Goal: Task Accomplishment & Management: Complete application form

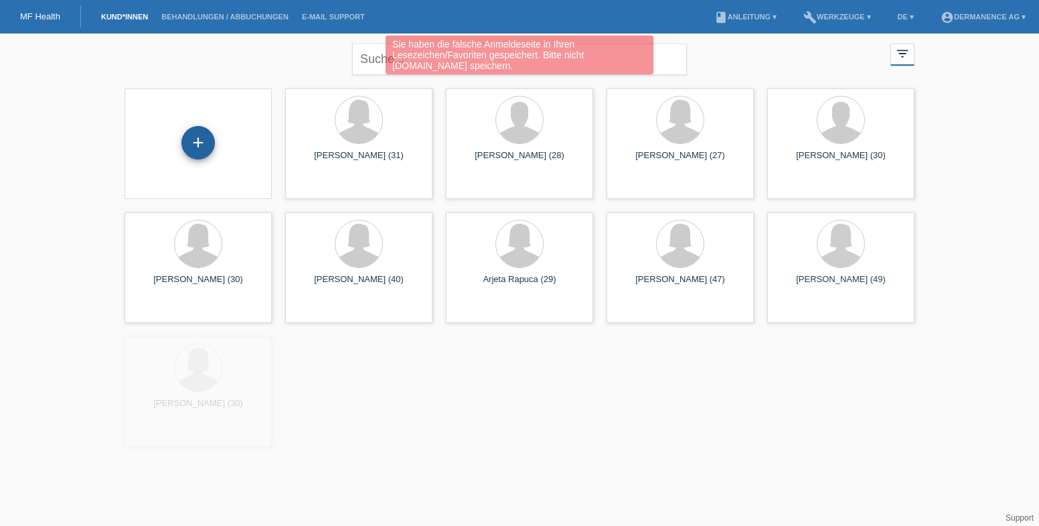
click at [191, 149] on div "+" at bounding box center [198, 142] width 32 height 23
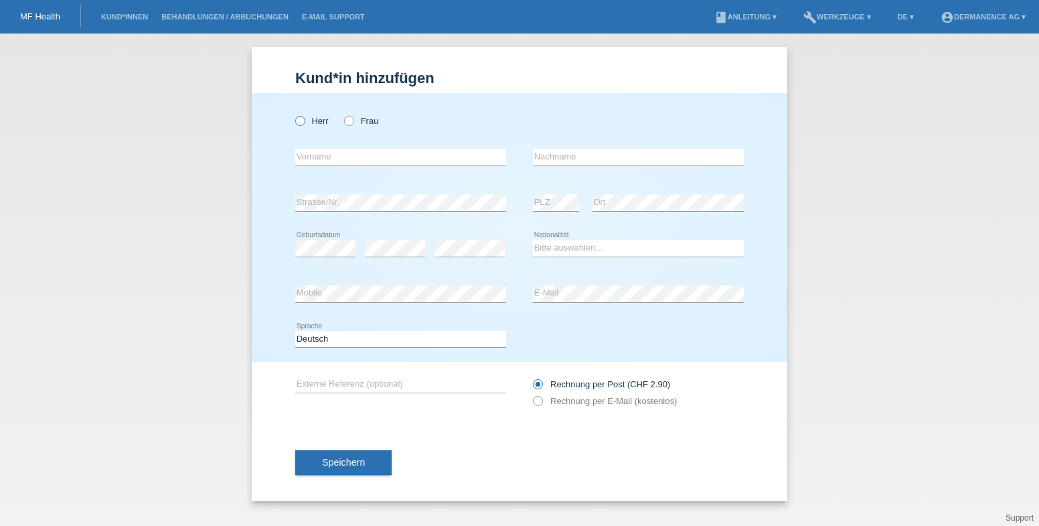
click at [318, 114] on div "Herr Frau" at bounding box center [400, 120] width 211 height 27
drag, startPoint x: 310, startPoint y: 125, endPoint x: 315, endPoint y: 133, distance: 8.7
click at [310, 125] on label "Herr" at bounding box center [311, 121] width 33 height 10
click at [304, 125] on input "Herr" at bounding box center [299, 120] width 9 height 9
radio input "true"
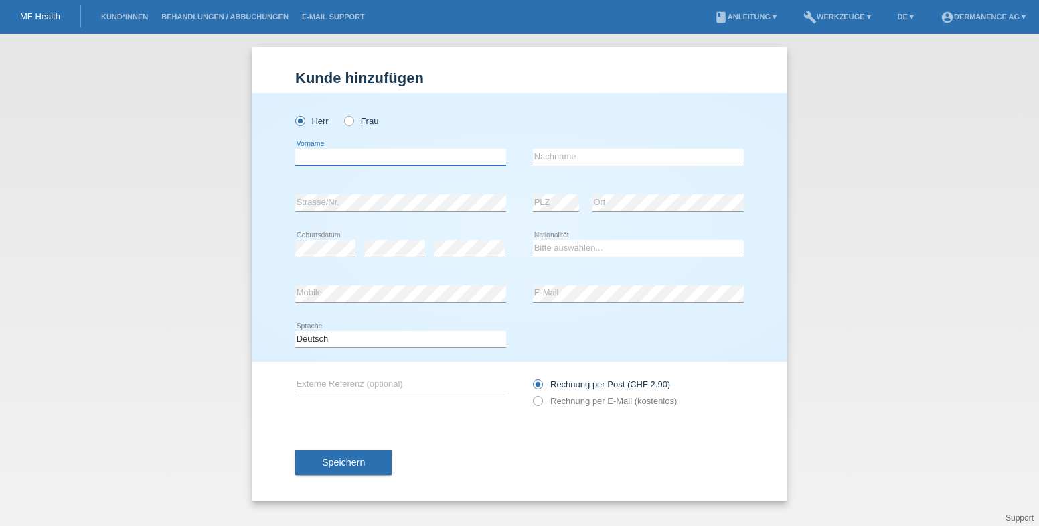
click at [318, 159] on input "text" at bounding box center [400, 157] width 211 height 17
type input "Sommer"
type input "Ch"
drag, startPoint x: 351, startPoint y: 159, endPoint x: 262, endPoint y: 157, distance: 89.1
click at [262, 157] on div "Herr Frau Sommer error Vorname Ch" at bounding box center [520, 227] width 536 height 269
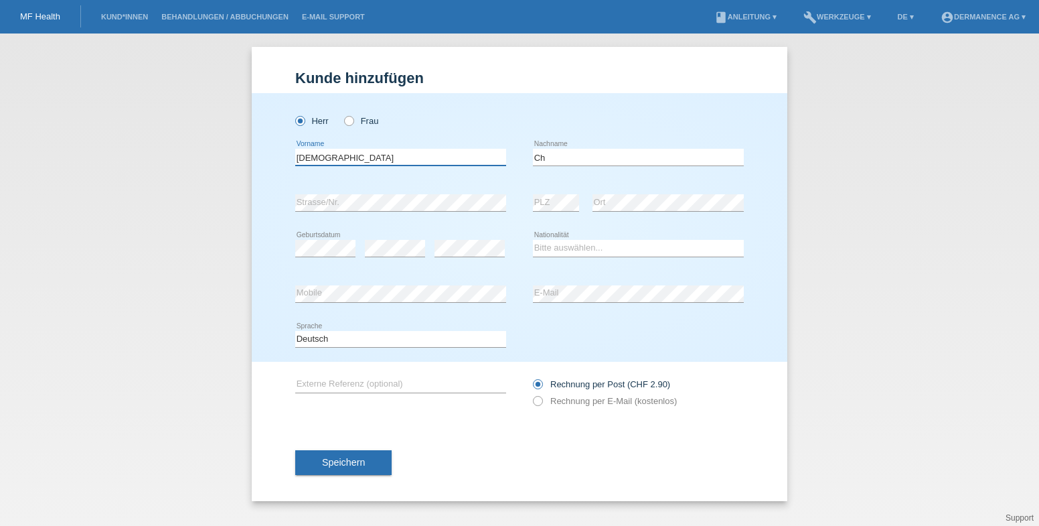
type input "Christian"
drag, startPoint x: 610, startPoint y: 158, endPoint x: 463, endPoint y: 155, distance: 146.7
click at [463, 155] on div "Christian error Vorname Ch error Nachname" at bounding box center [519, 158] width 449 height 46
type input "s"
type input "Sommer"
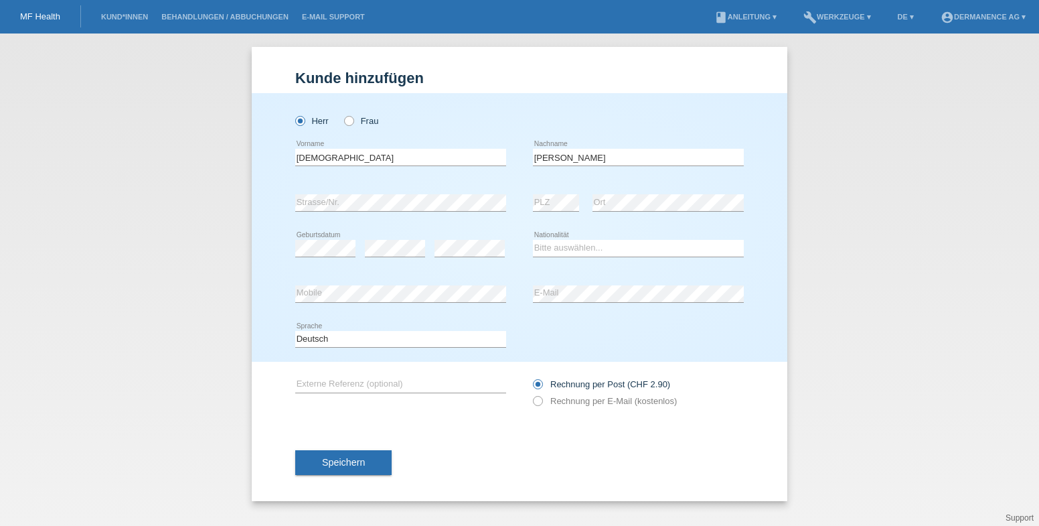
click at [374, 304] on div "error Mobile" at bounding box center [400, 294] width 211 height 46
click at [551, 402] on label "Rechnung per E-Mail (kostenlos)" at bounding box center [605, 401] width 144 height 10
click at [542, 402] on input "Rechnung per E-Mail (kostenlos)" at bounding box center [537, 404] width 9 height 17
radio input "true"
click at [609, 240] on select "Bitte auswählen... Schweiz Deutschland Liechtenstein Österreich ------------ Af…" at bounding box center [638, 248] width 211 height 16
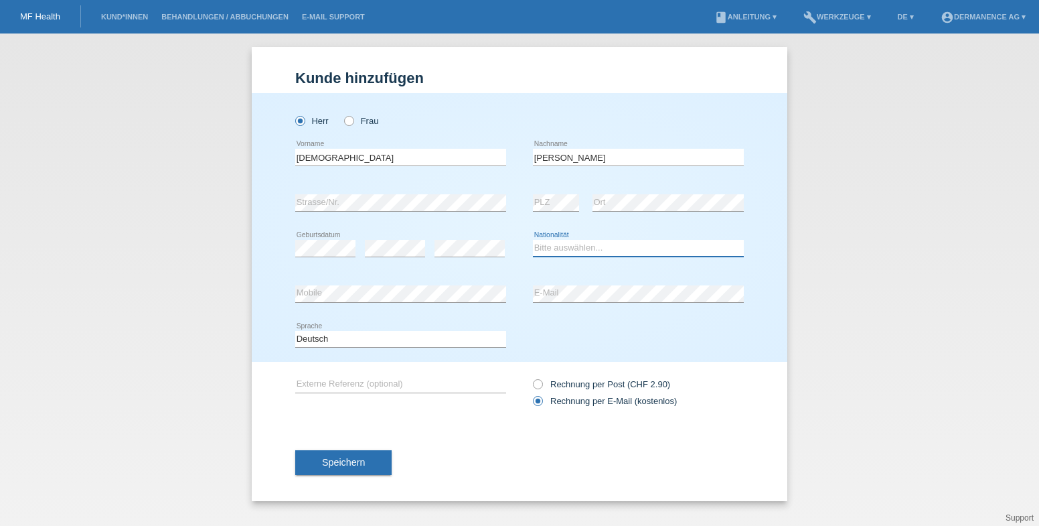
select select "CH"
click at [533, 240] on select "Bitte auswählen... Schweiz Deutschland Liechtenstein Österreich ------------ Af…" at bounding box center [638, 248] width 211 height 16
click at [371, 457] on button "Speichern" at bounding box center [343, 462] width 96 height 25
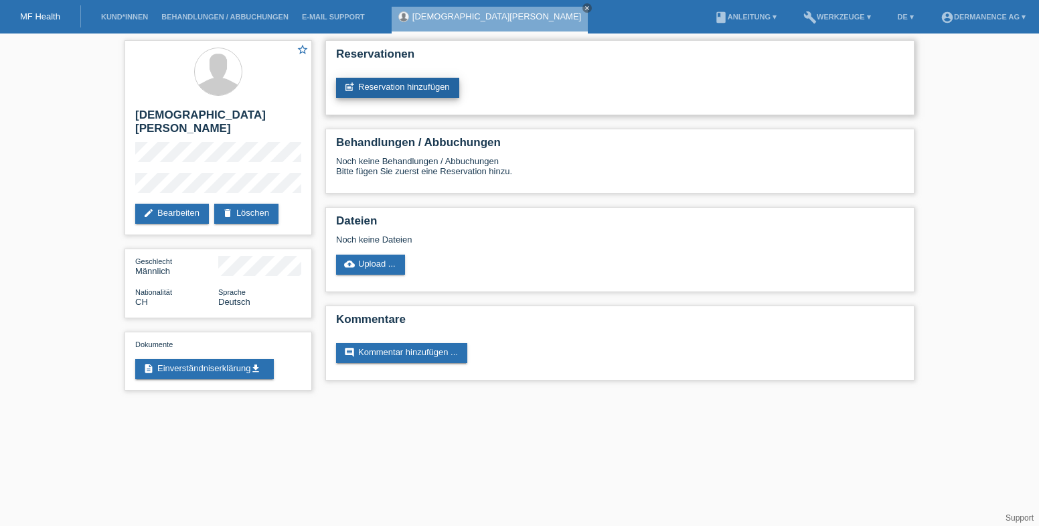
click at [388, 93] on link "post_add Reservation hinzufügen" at bounding box center [397, 88] width 123 height 20
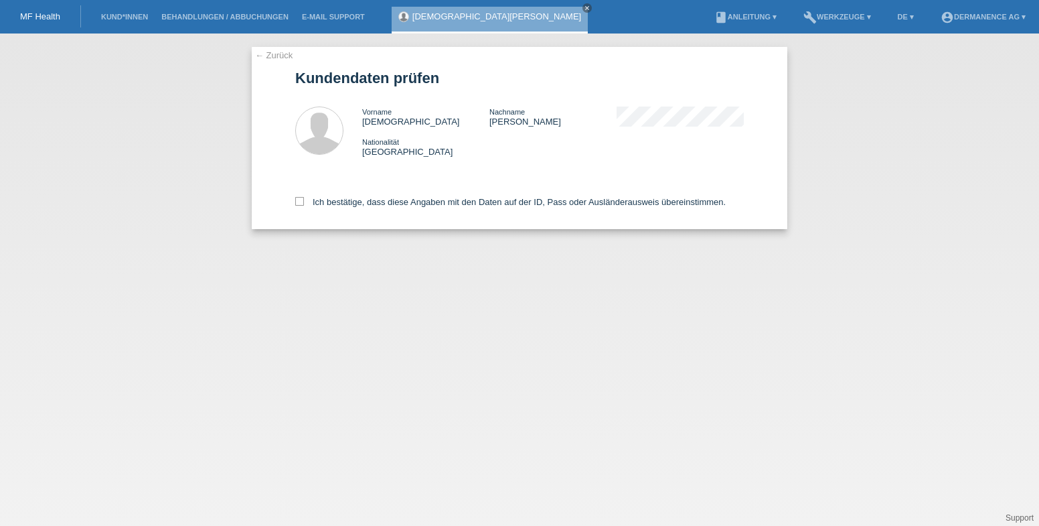
drag, startPoint x: 392, startPoint y: 204, endPoint x: 537, endPoint y: 244, distance: 150.8
click at [392, 204] on label "Ich bestätige, dass diese Angaben mit den Daten auf der ID, Pass oder Ausländer…" at bounding box center [510, 202] width 431 height 10
click at [304, 204] on input "Ich bestätige, dass diese Angaben mit den Daten auf der ID, Pass oder Ausländer…" at bounding box center [299, 201] width 9 height 9
checkbox input "true"
